Goal: Entertainment & Leisure: Consume media (video, audio)

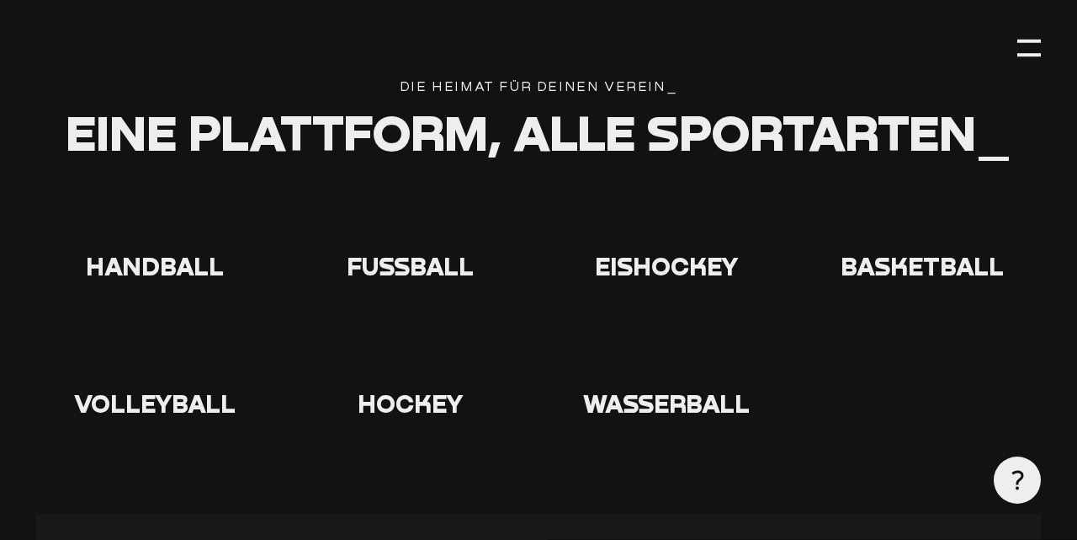
type input "0.8"
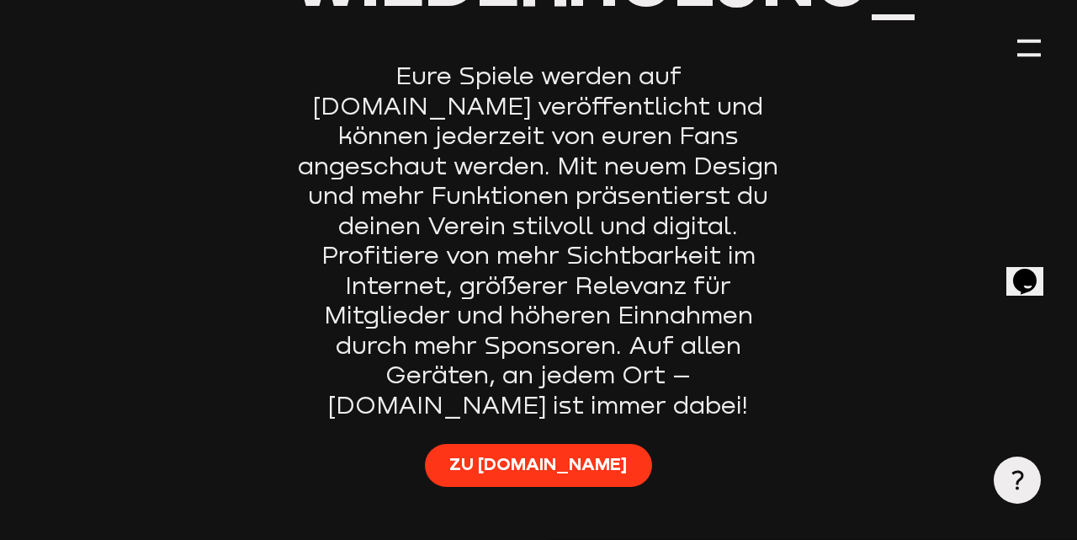
scroll to position [1033, 0]
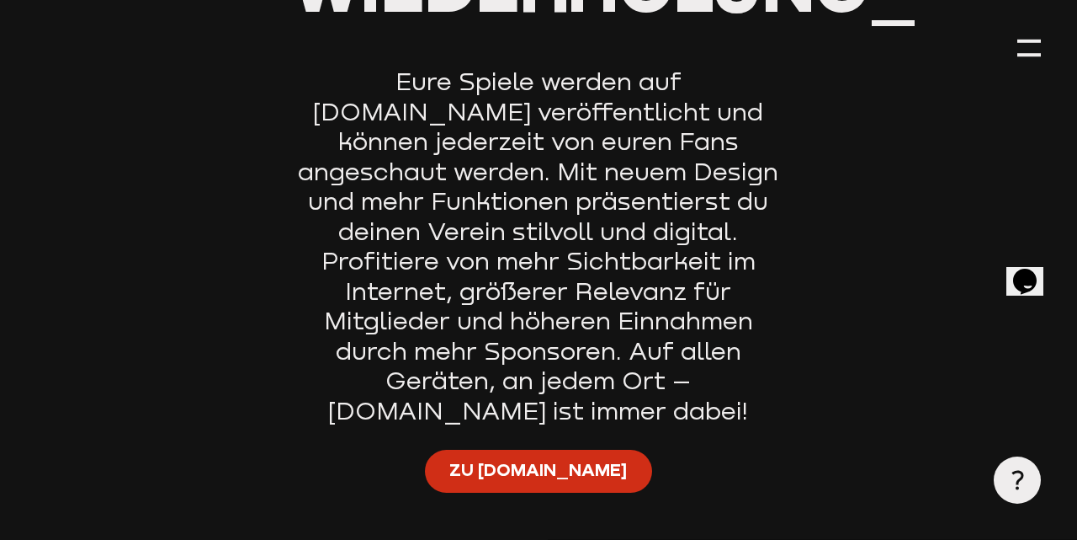
click at [561, 458] on span "Zu [DOMAIN_NAME]" at bounding box center [538, 470] width 178 height 24
click at [539, 458] on span "Zu [DOMAIN_NAME]" at bounding box center [538, 470] width 178 height 24
click at [559, 458] on span "Zu [DOMAIN_NAME]" at bounding box center [538, 470] width 178 height 24
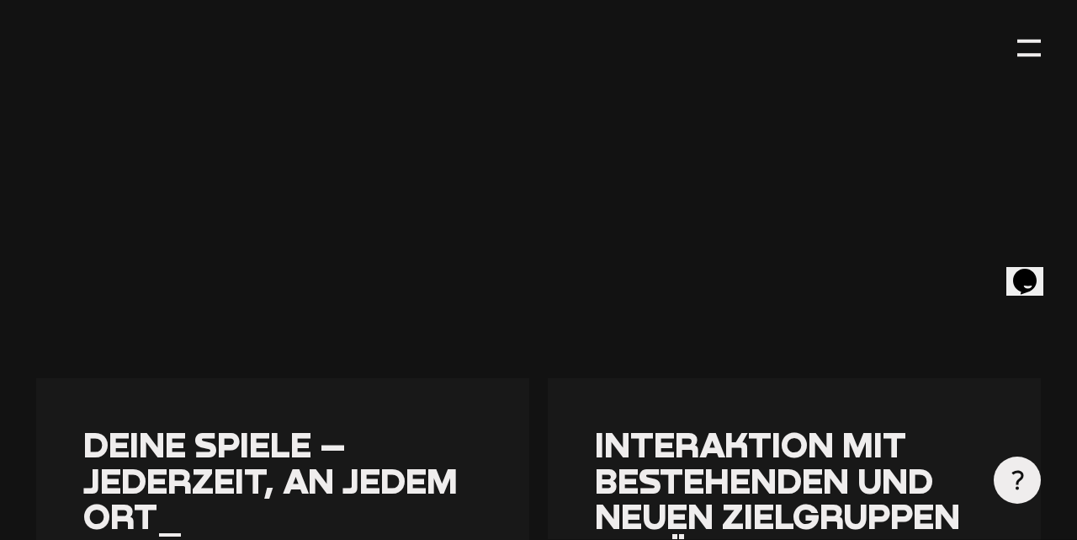
scroll to position [2146, 0]
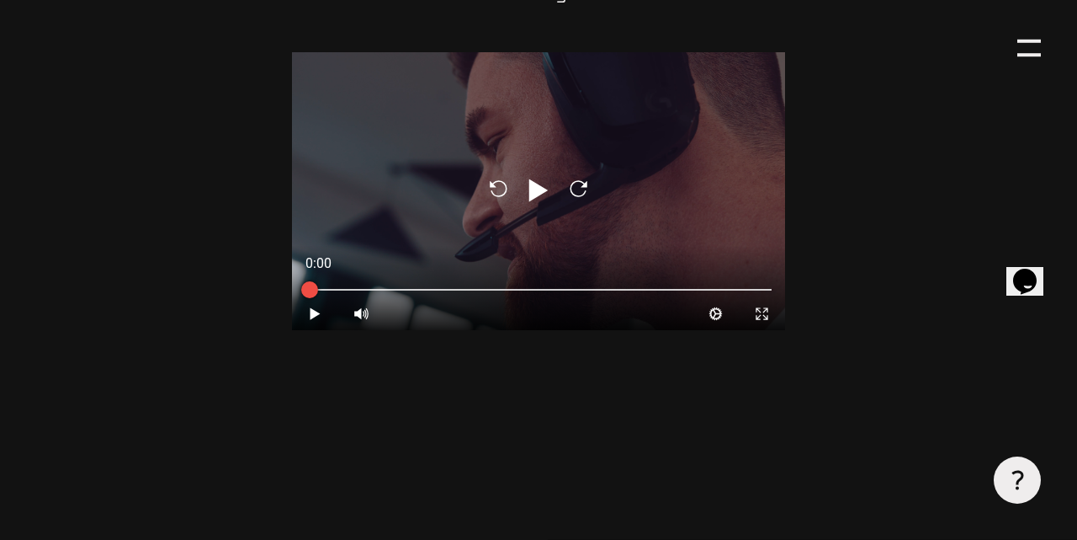
click at [648, 284] on aisw-player "Reload Play Reload 0:00 Play Volume High Cog Expand Medien Close Techsupport - …" at bounding box center [539, 375] width 494 height 646
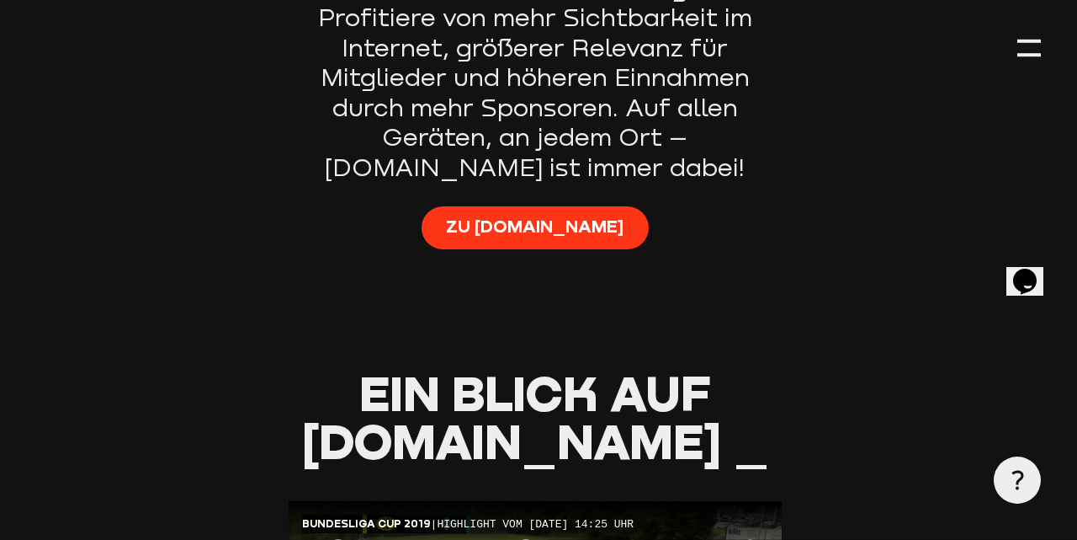
scroll to position [1275, 3]
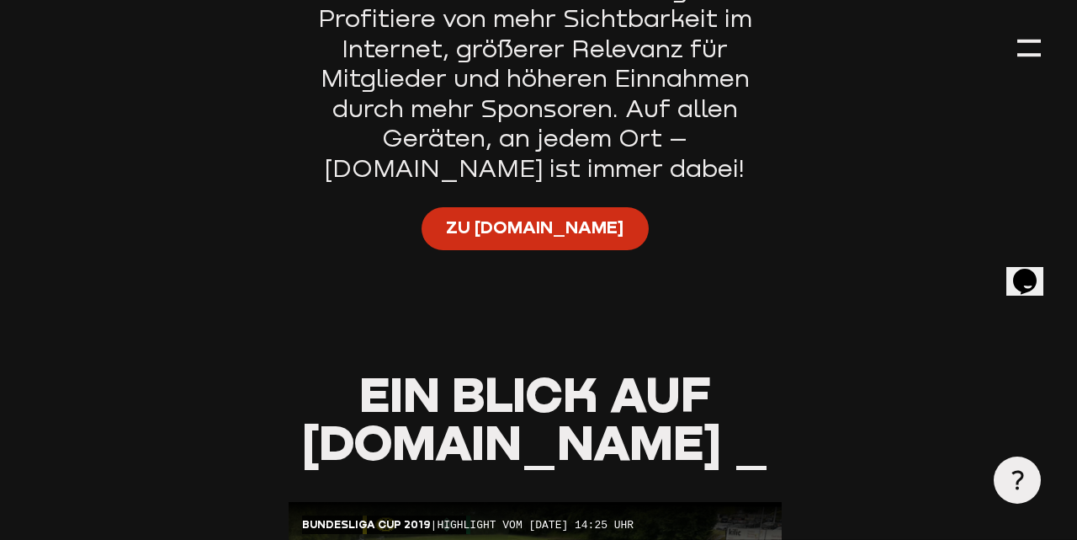
click at [540, 215] on span "Zu [DOMAIN_NAME]" at bounding box center [535, 227] width 178 height 24
click at [531, 207] on link "Zu [DOMAIN_NAME]" at bounding box center [535, 229] width 227 height 44
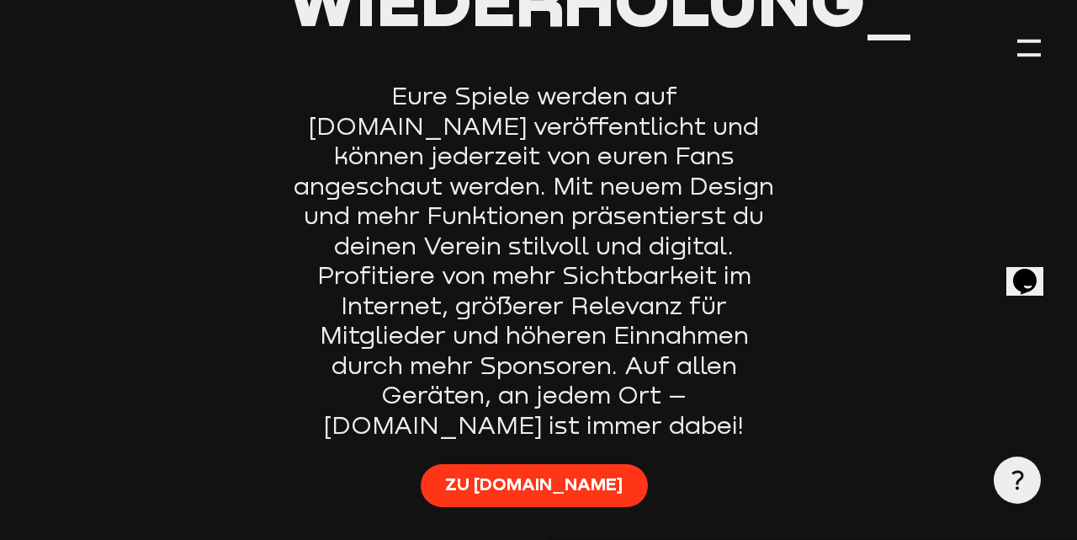
scroll to position [1022, 4]
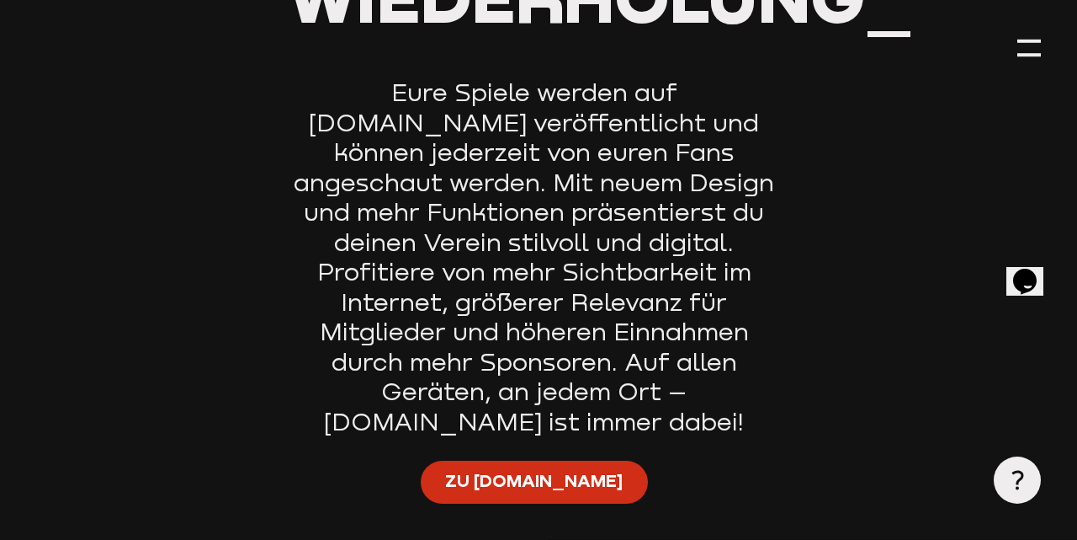
click at [556, 469] on span "Zu [DOMAIN_NAME]" at bounding box center [534, 481] width 178 height 24
